Goal: Transaction & Acquisition: Purchase product/service

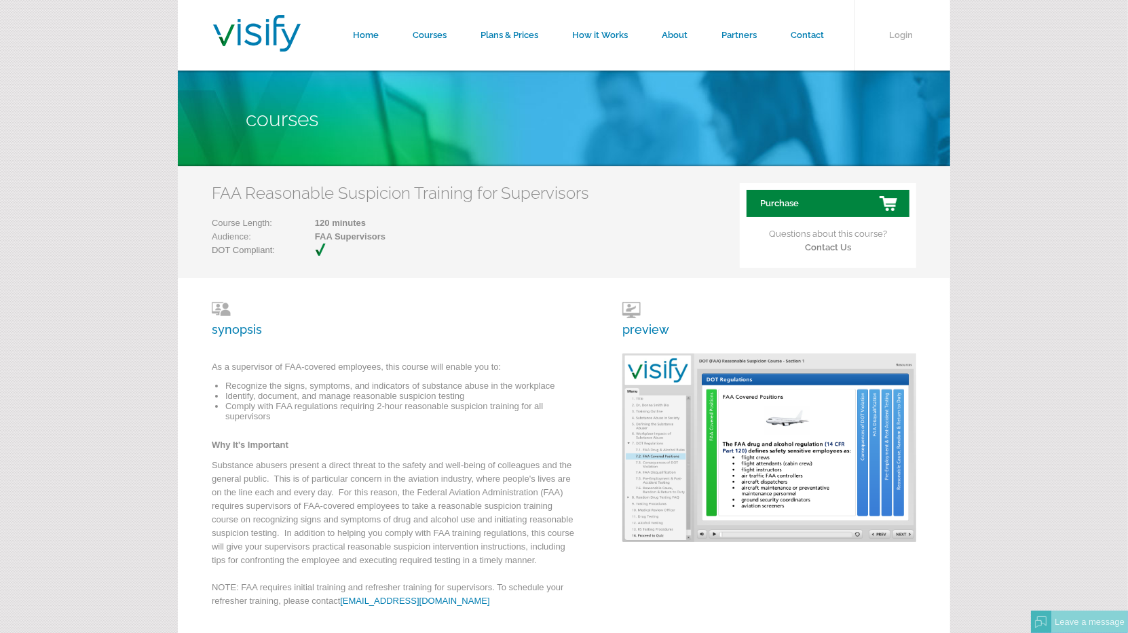
click at [795, 204] on link "Purchase" at bounding box center [827, 203] width 163 height 27
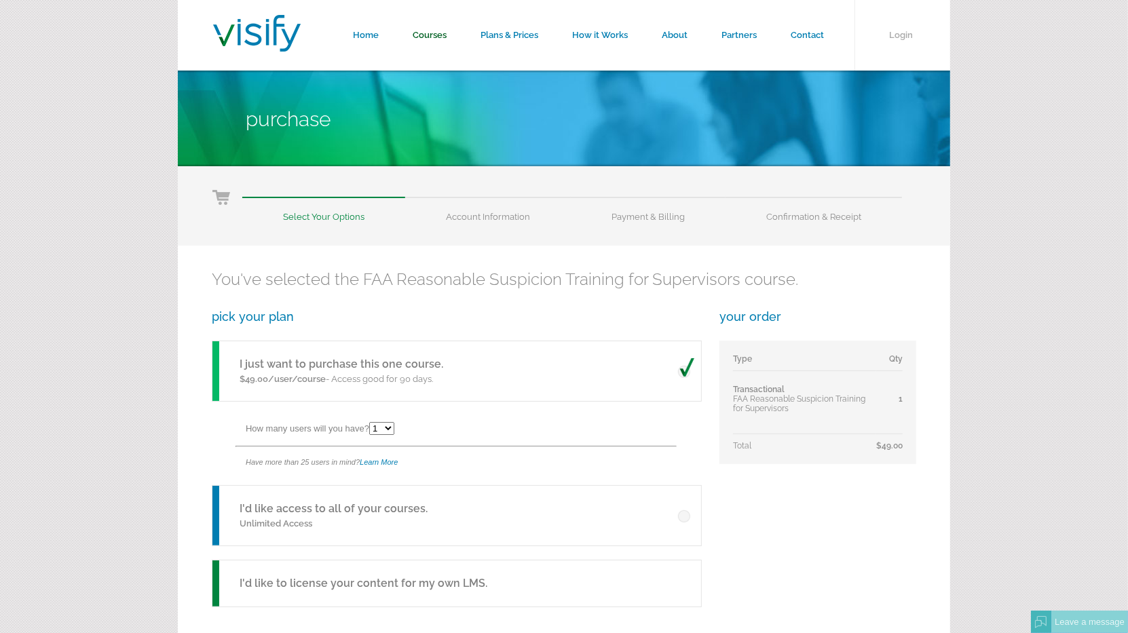
click at [432, 42] on link "Courses" at bounding box center [430, 35] width 68 height 71
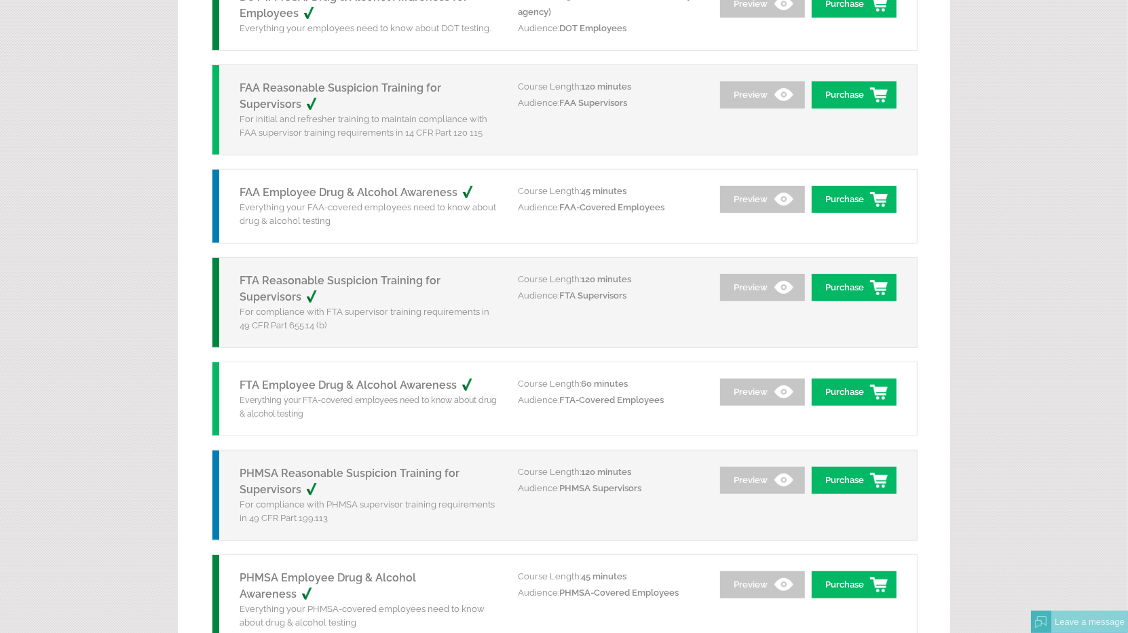
scroll to position [440, 0]
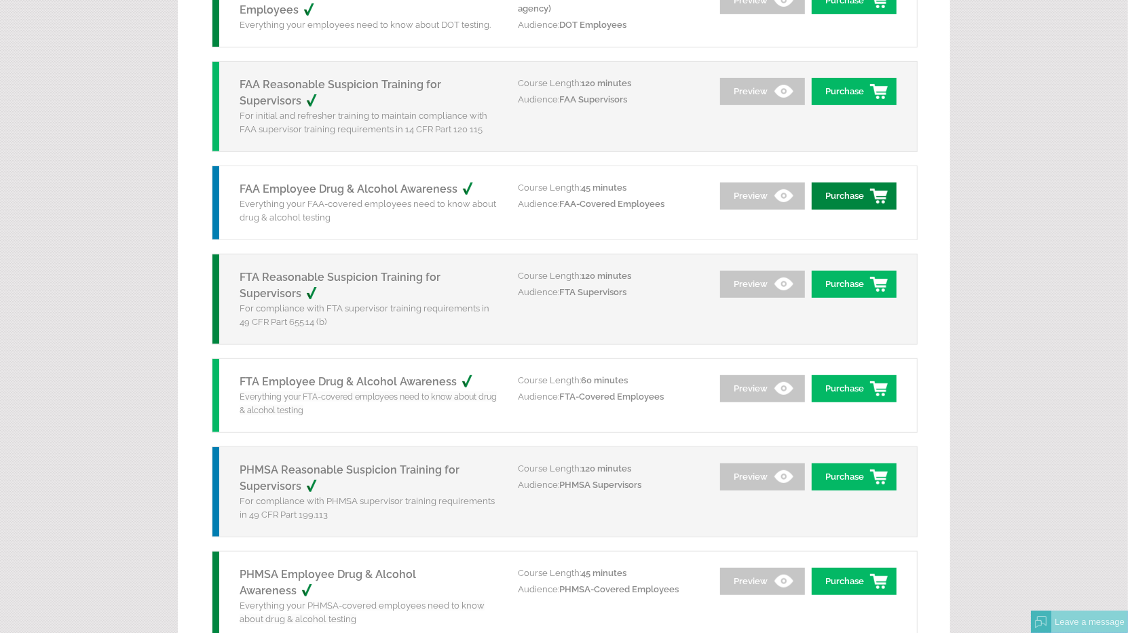
click at [836, 194] on link "Purchase" at bounding box center [854, 196] width 85 height 27
